Goal: Task Accomplishment & Management: Use online tool/utility

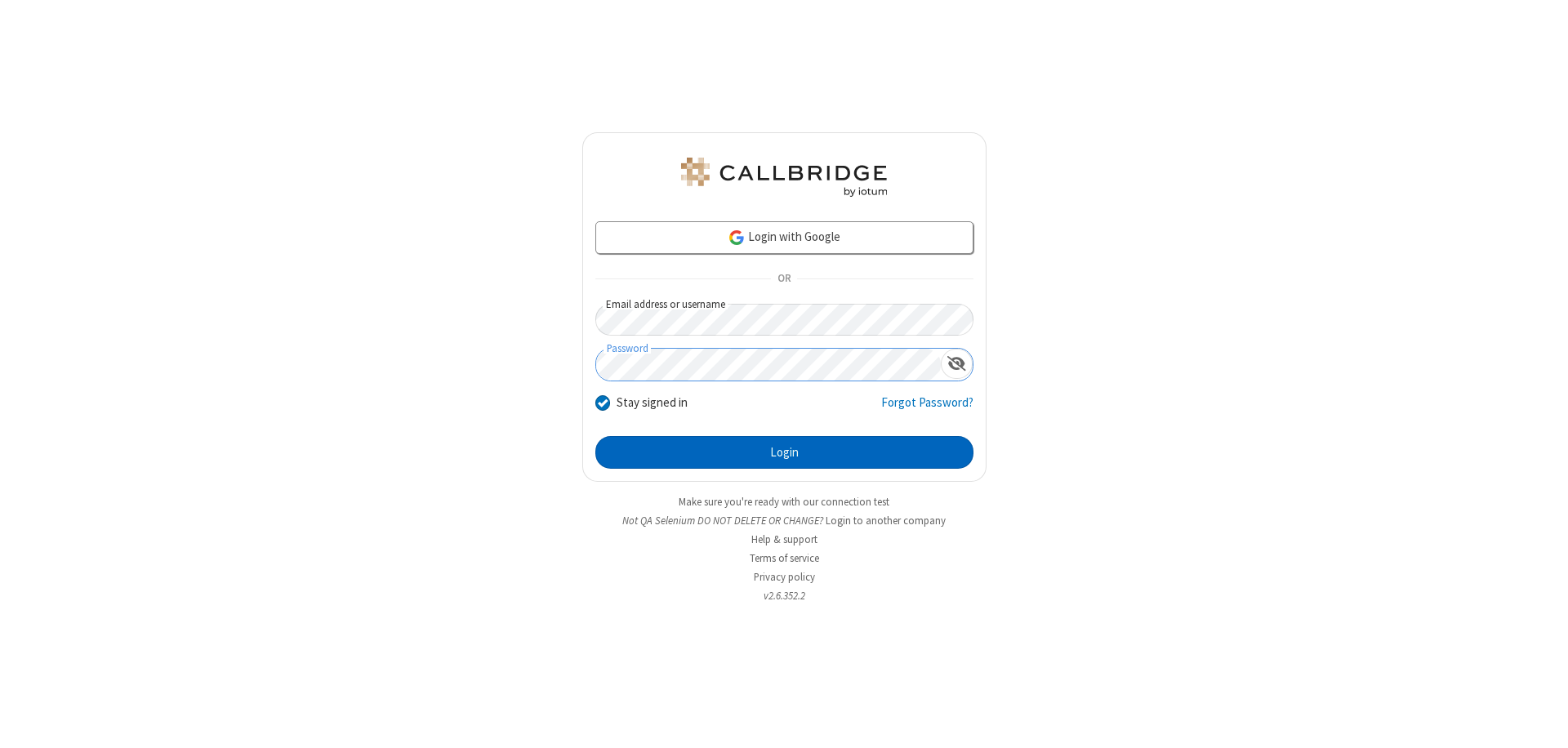
click at [784, 452] on button "Login" at bounding box center [784, 452] width 378 height 32
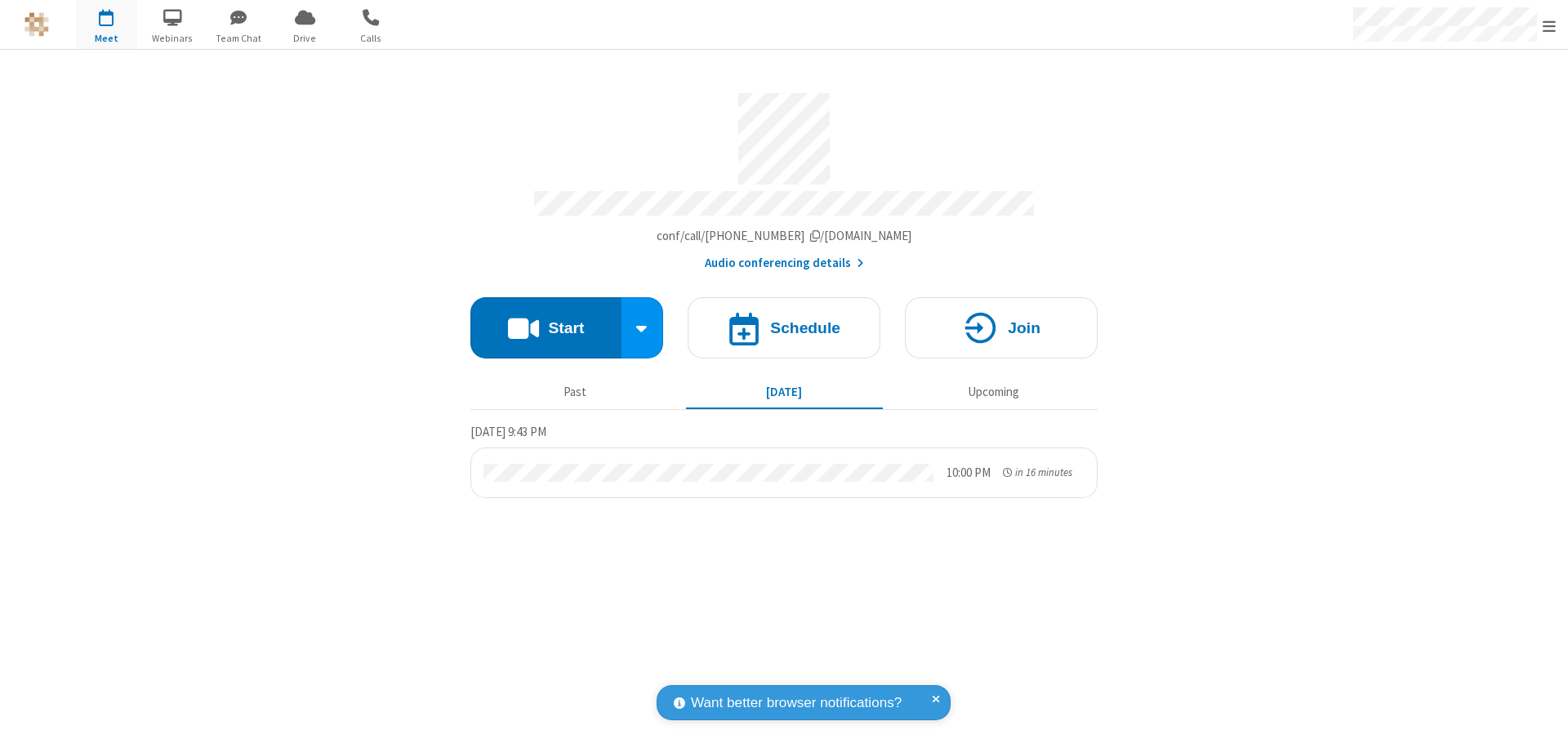
click at [1549, 25] on span "Open menu" at bounding box center [1549, 26] width 13 height 17
click at [305, 38] on span "Drive" at bounding box center [305, 38] width 61 height 15
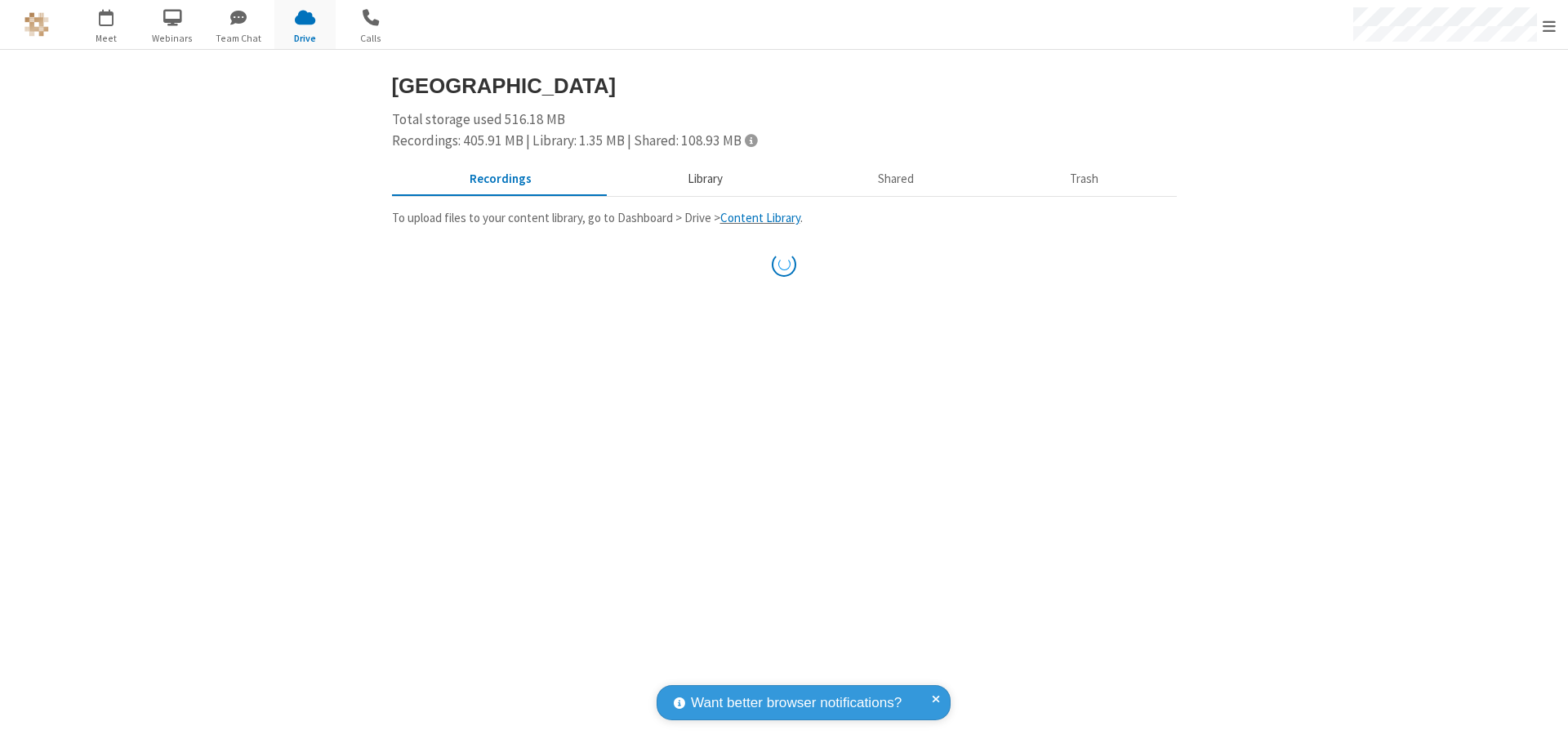
click at [702, 179] on button "Library" at bounding box center [704, 179] width 191 height 31
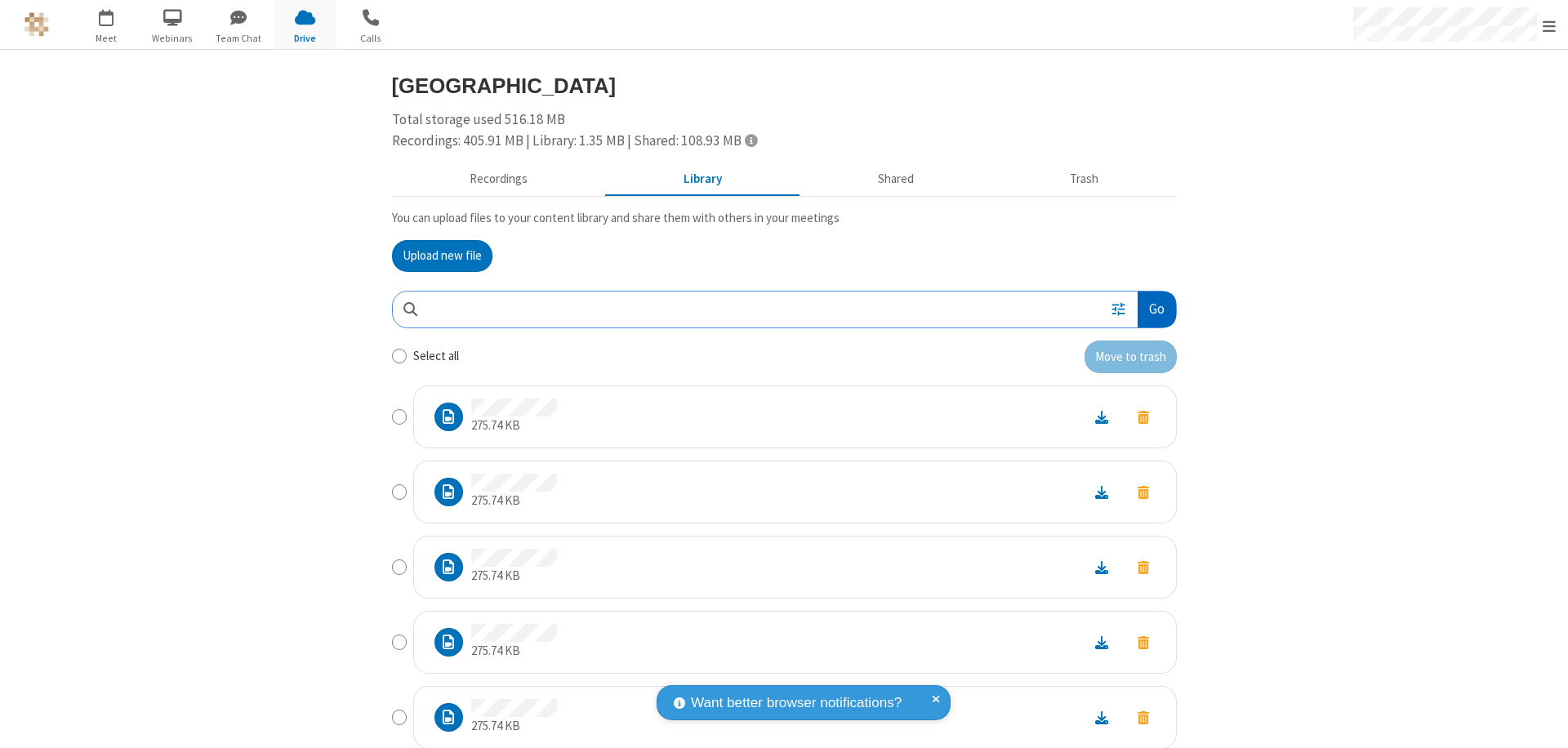
click at [1150, 309] on button "Go" at bounding box center [1157, 311] width 38 height 37
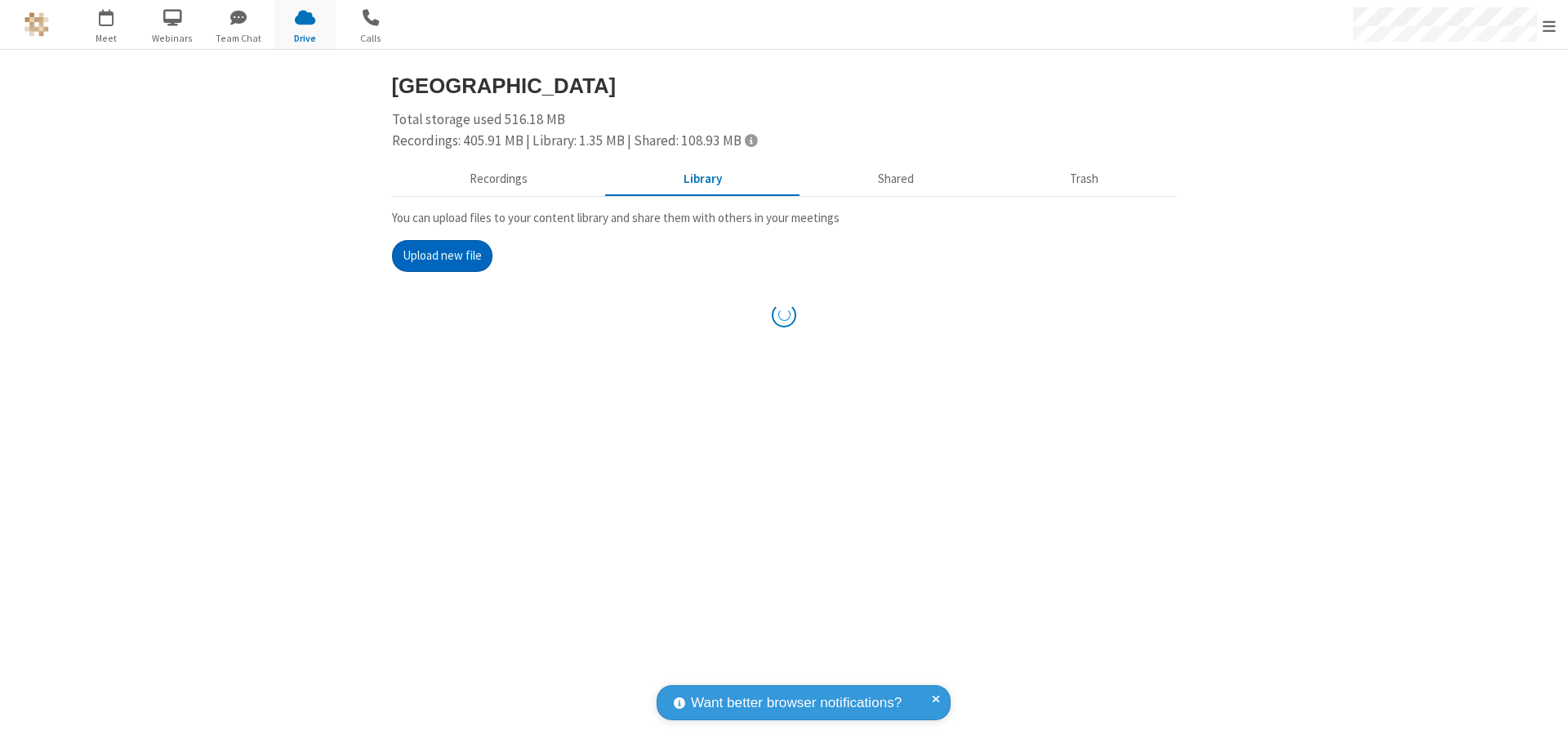
click at [436, 256] on button "Upload new file" at bounding box center [442, 256] width 100 height 32
